Goal: Navigation & Orientation: Go to known website

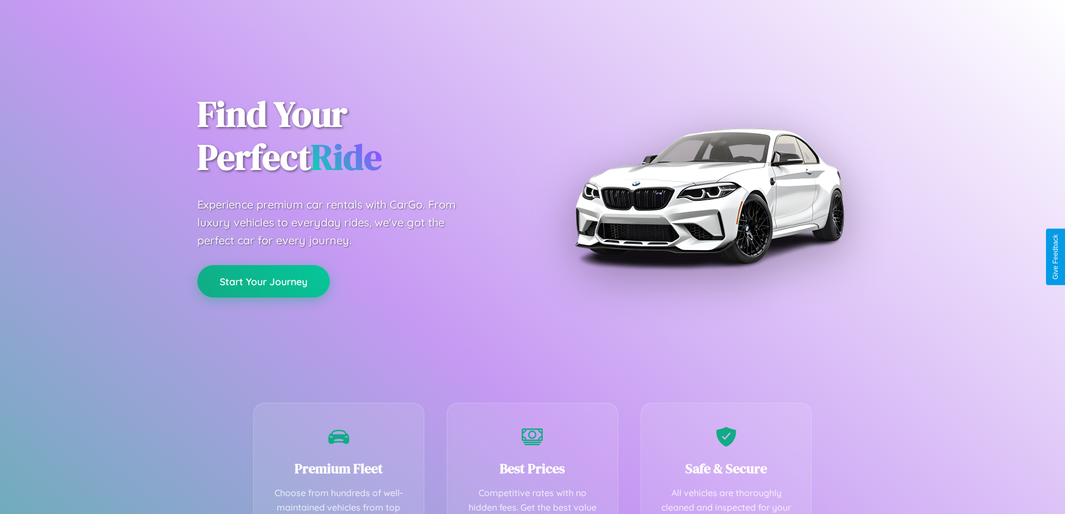
click at [263, 281] on button "Start Your Journey" at bounding box center [263, 281] width 133 height 32
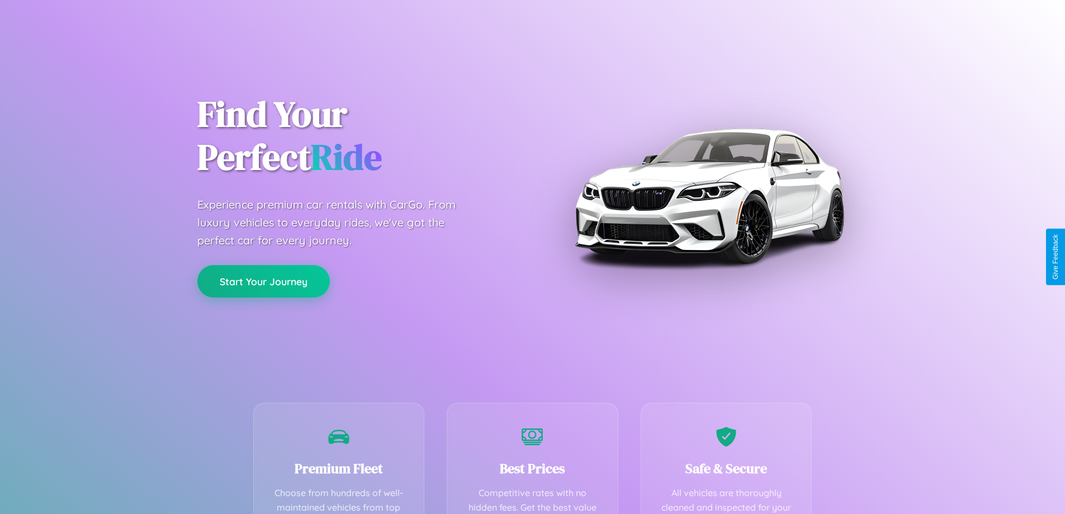
click at [263, 281] on button "Start Your Journey" at bounding box center [263, 281] width 133 height 32
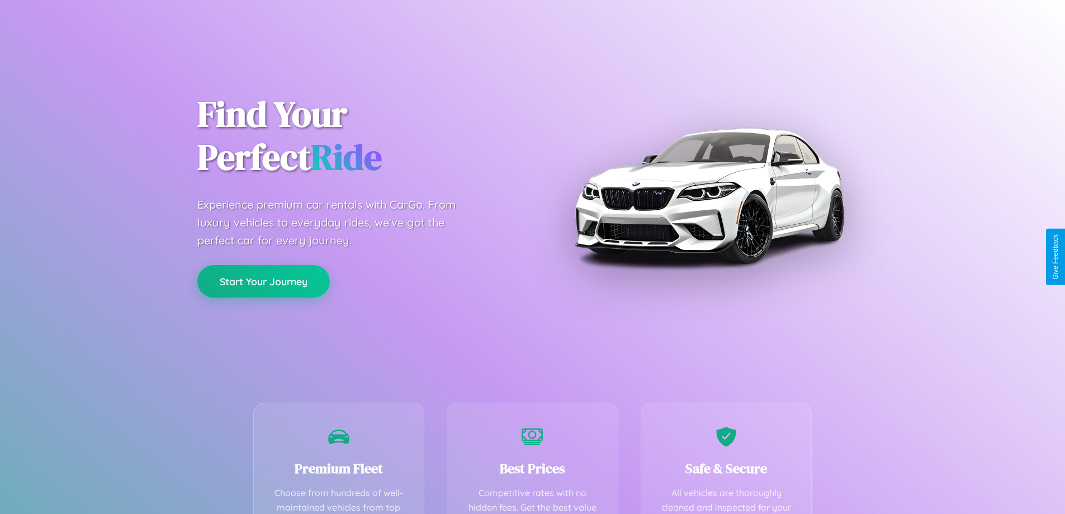
click at [263, 281] on button "Start Your Journey" at bounding box center [263, 281] width 133 height 32
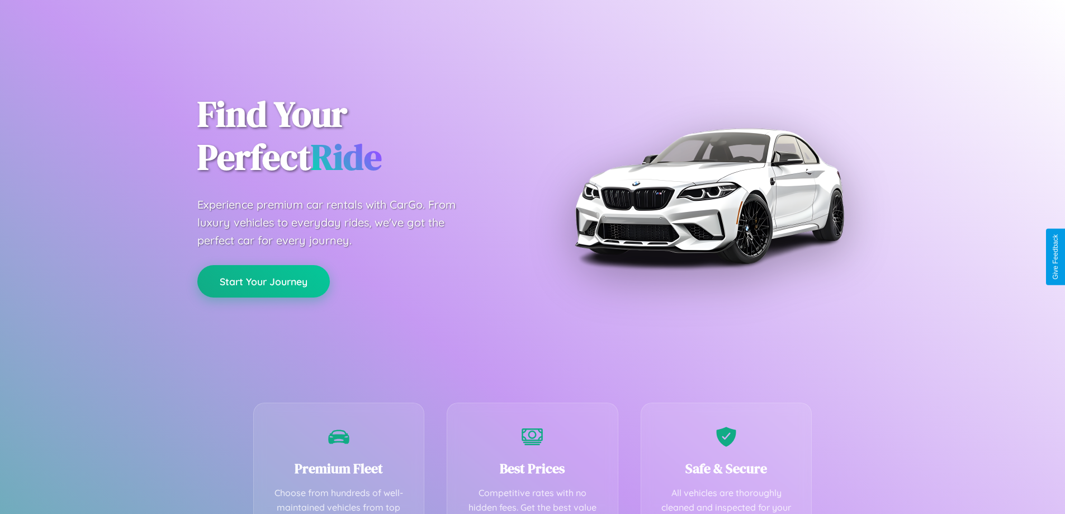
click at [263, 281] on button "Start Your Journey" at bounding box center [263, 281] width 133 height 32
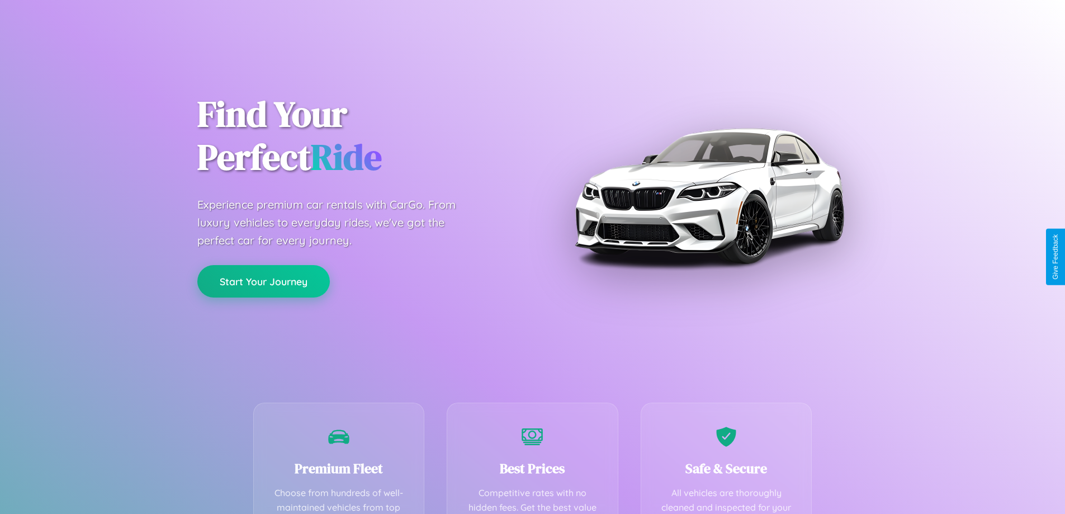
click at [263, 281] on button "Start Your Journey" at bounding box center [263, 281] width 133 height 32
